Goal: Find specific page/section: Find specific page/section

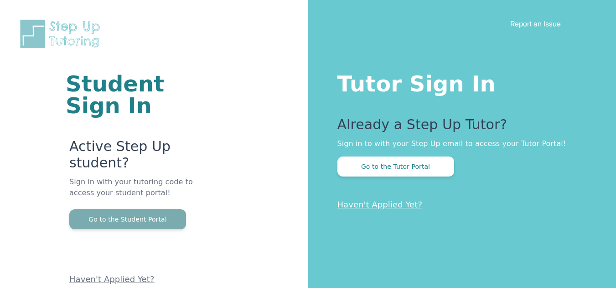
click at [150, 222] on button "Go to the Student Portal" at bounding box center [127, 220] width 117 height 20
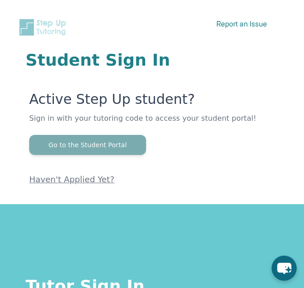
click at [67, 143] on button "Go to the Student Portal" at bounding box center [87, 145] width 117 height 20
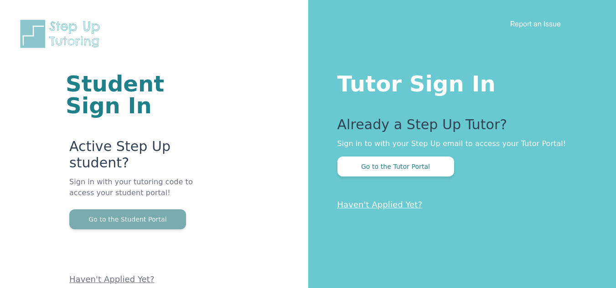
click at [94, 222] on button "Go to the Student Portal" at bounding box center [127, 220] width 117 height 20
